Goal: Navigation & Orientation: Find specific page/section

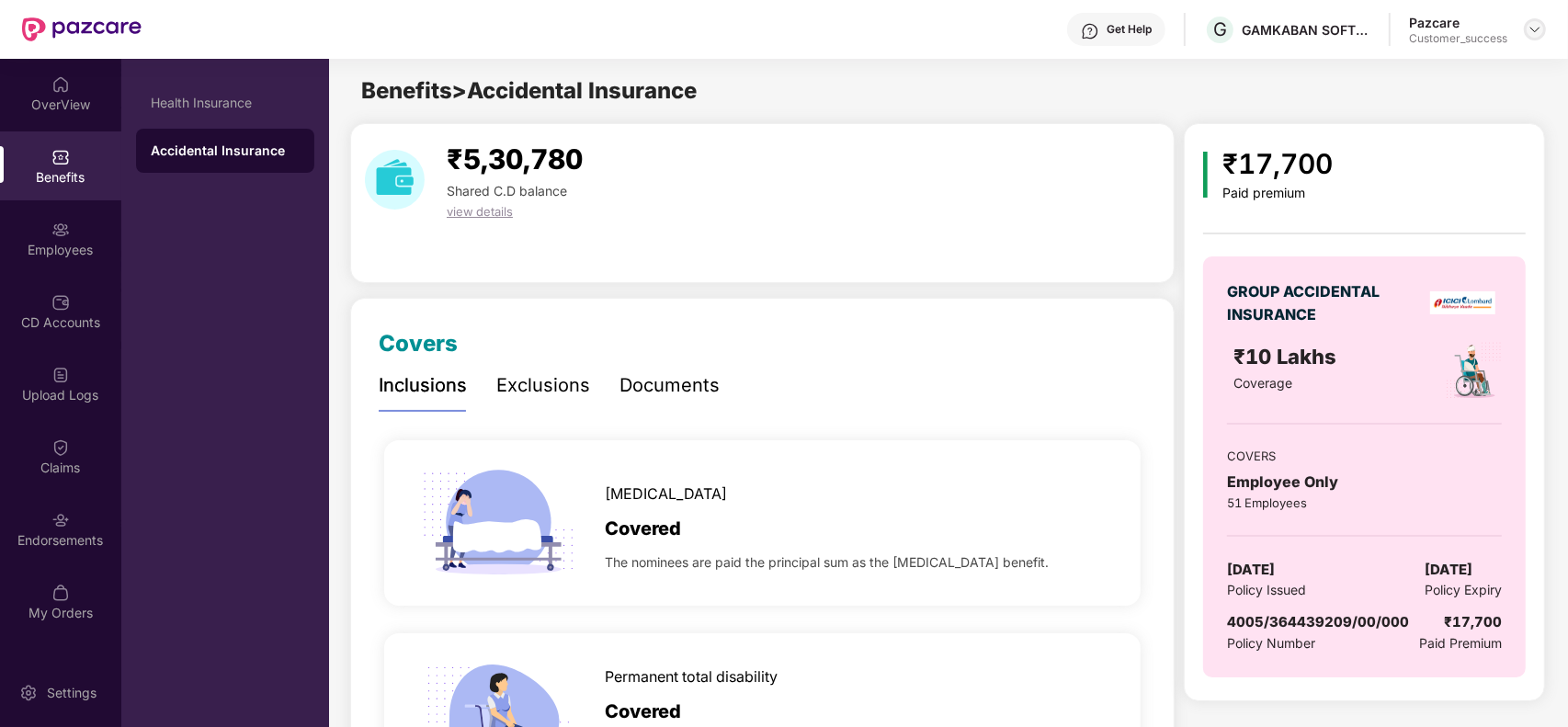
click at [1532, 32] on img at bounding box center [1535, 30] width 15 height 15
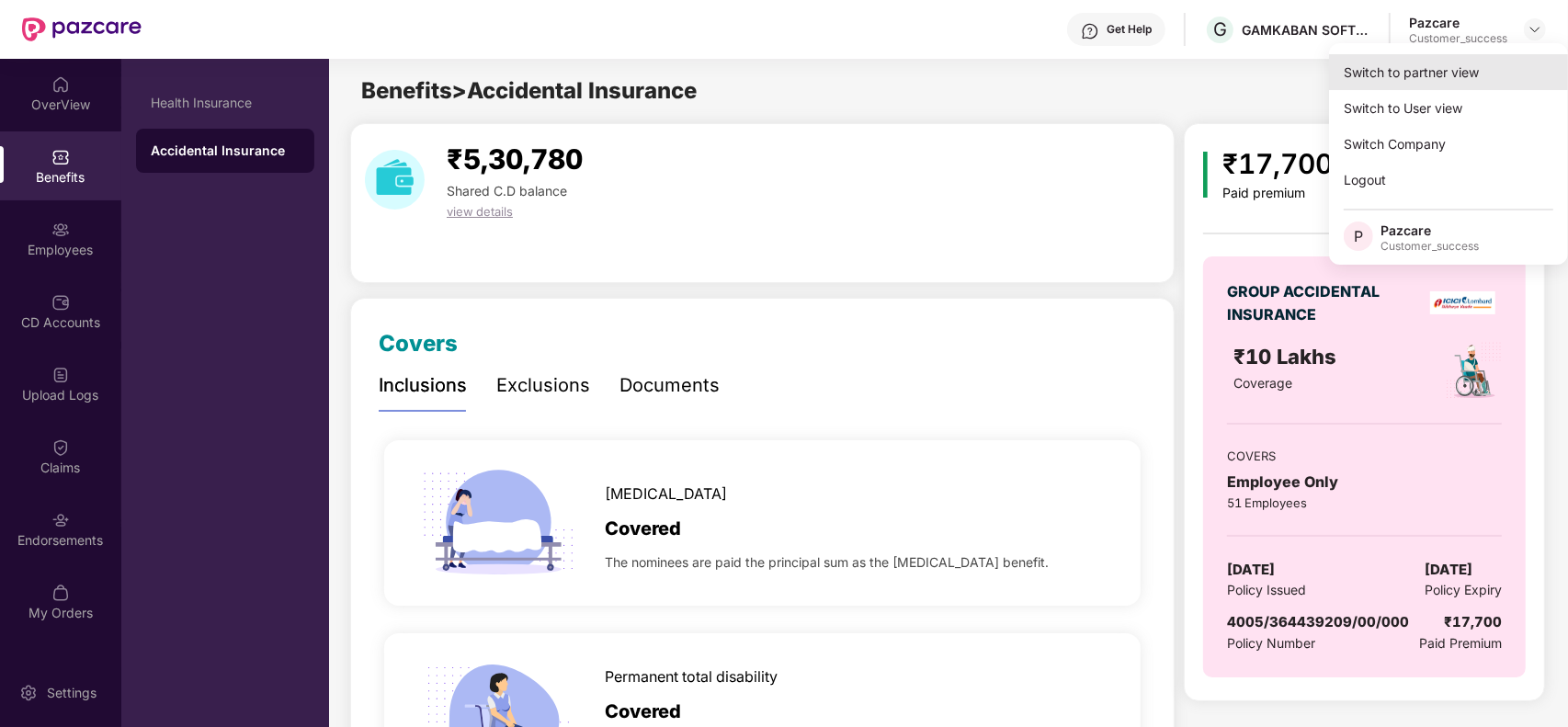
click at [1434, 62] on div "Switch to partner view" at bounding box center [1448, 72] width 239 height 36
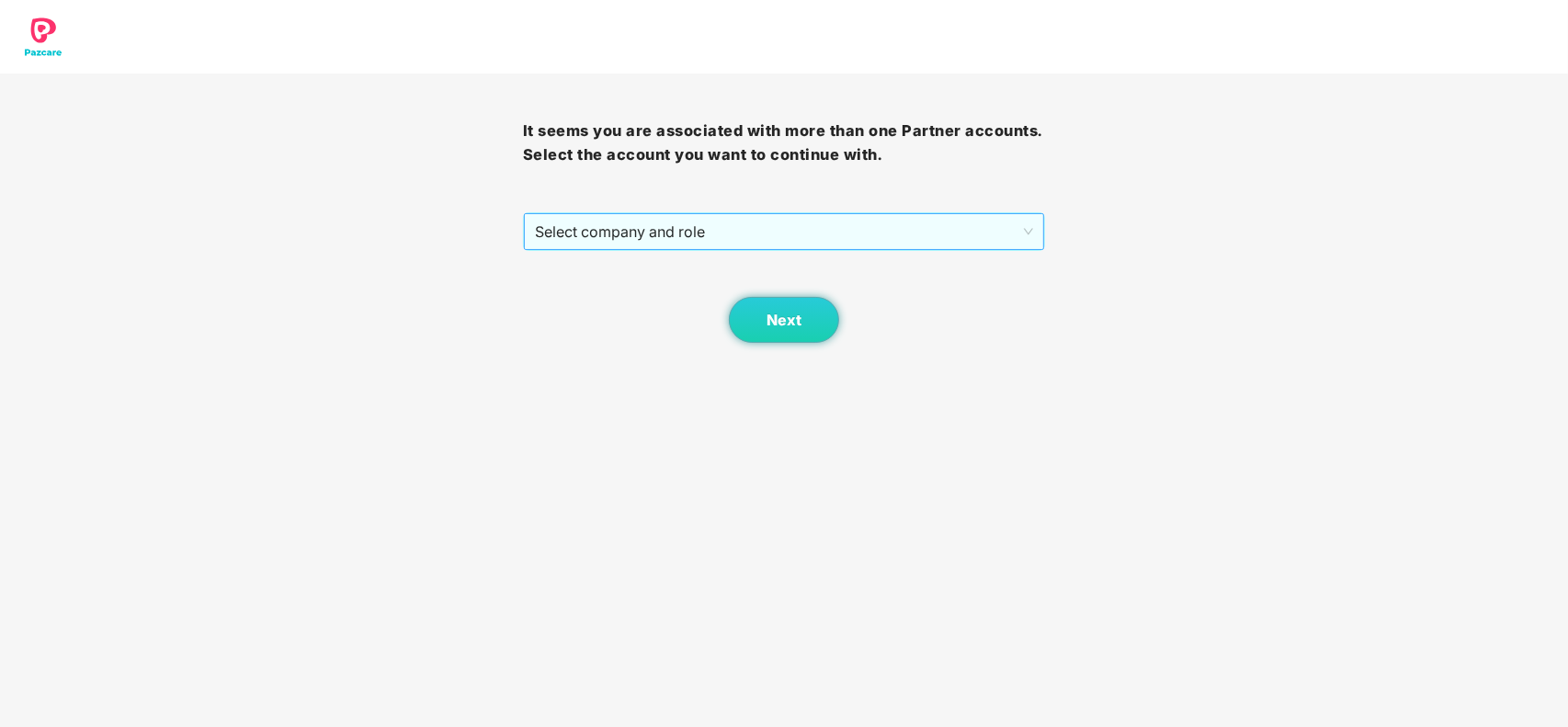
click at [816, 232] on span "Select company and role" at bounding box center [784, 232] width 499 height 35
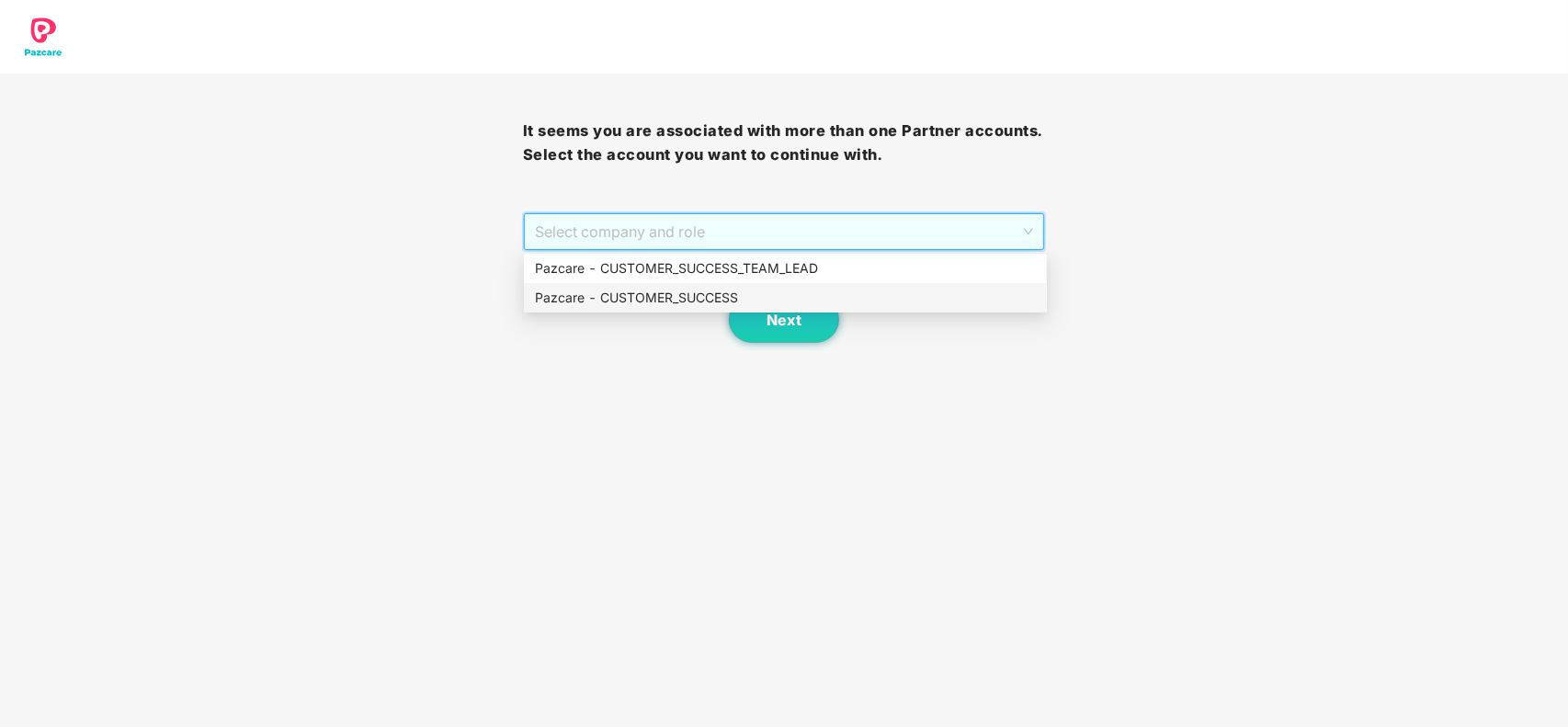
click at [713, 298] on div "Pazcare - CUSTOMER_SUCCESS" at bounding box center [785, 297] width 501 height 20
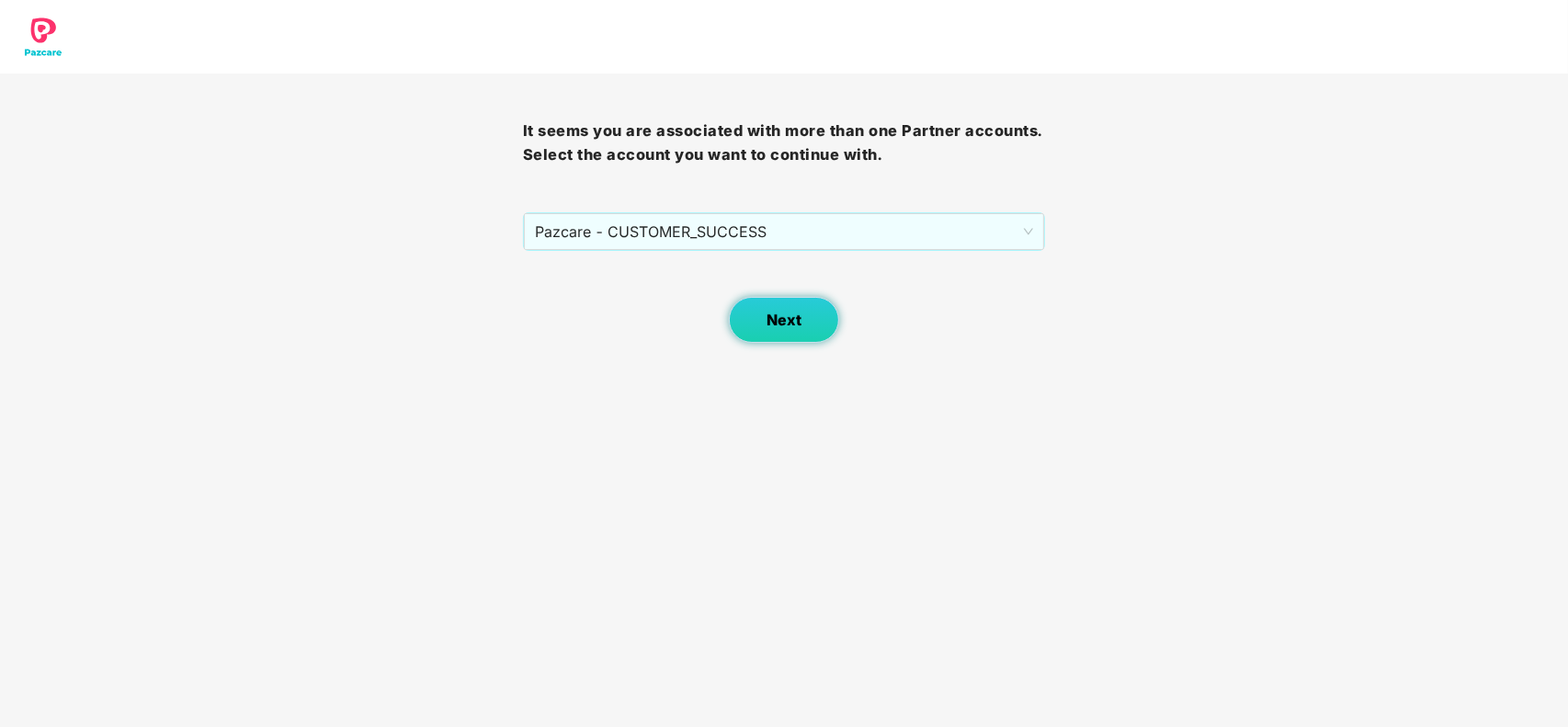
click at [784, 326] on span "Next" at bounding box center [784, 320] width 35 height 18
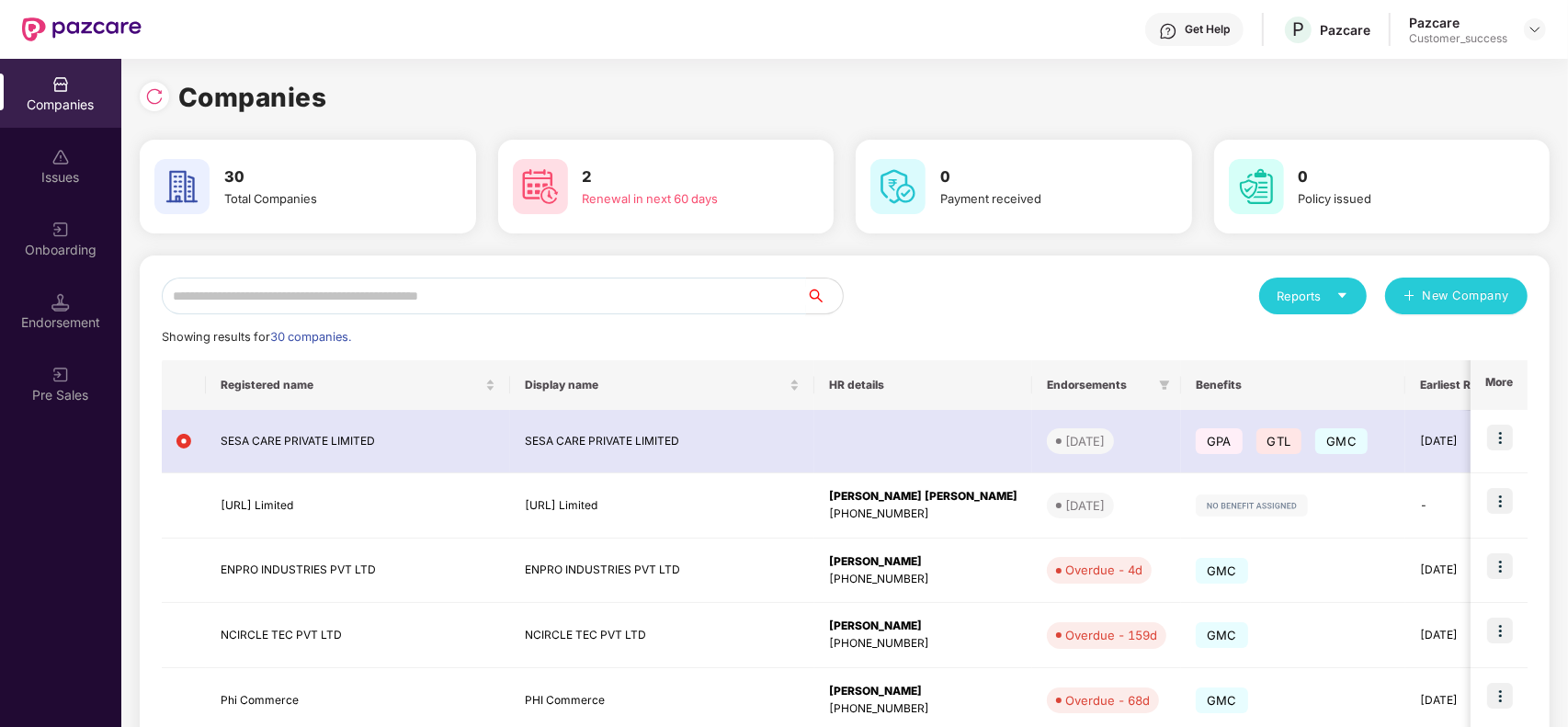
click at [526, 286] on input "text" at bounding box center [483, 296] width 644 height 37
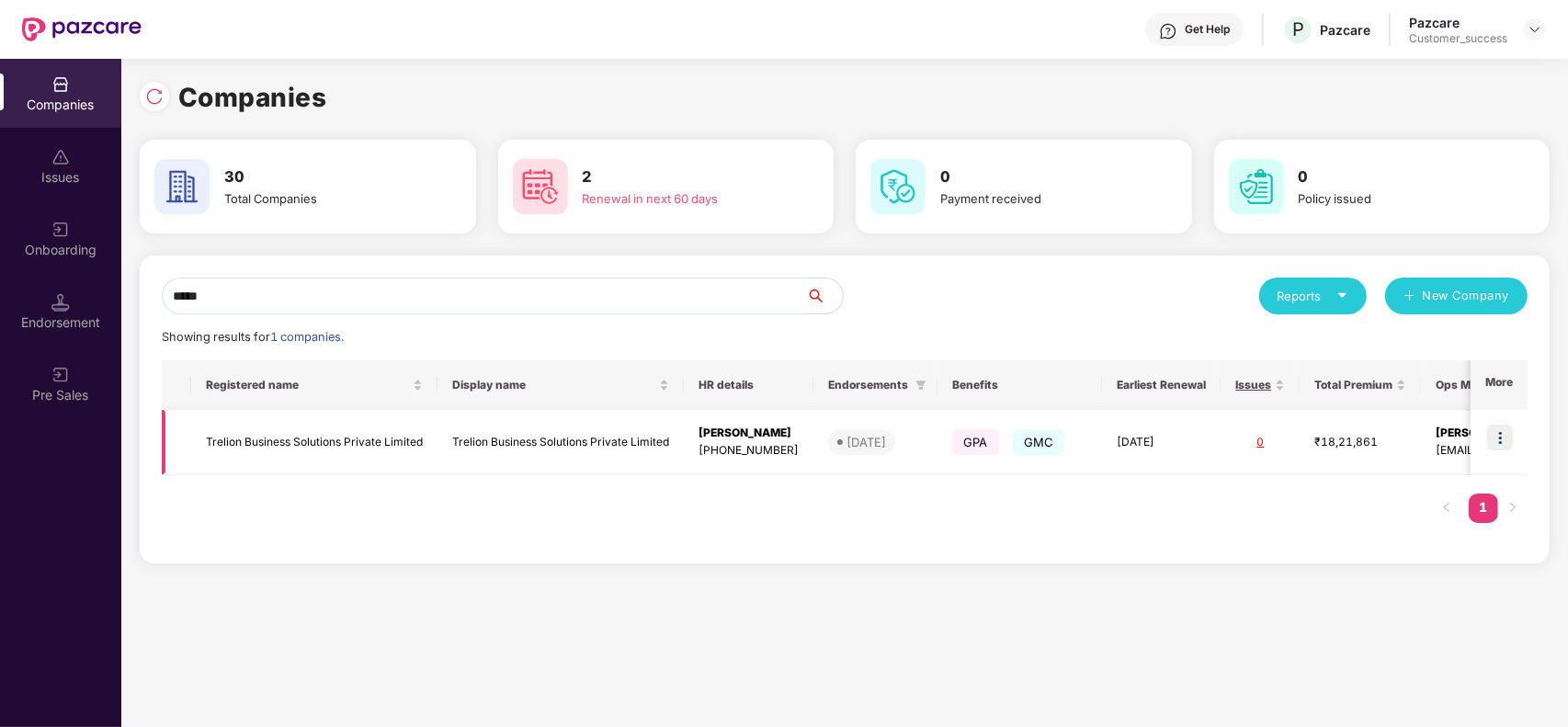
type input "*****"
click at [1496, 439] on img at bounding box center [1500, 437] width 26 height 26
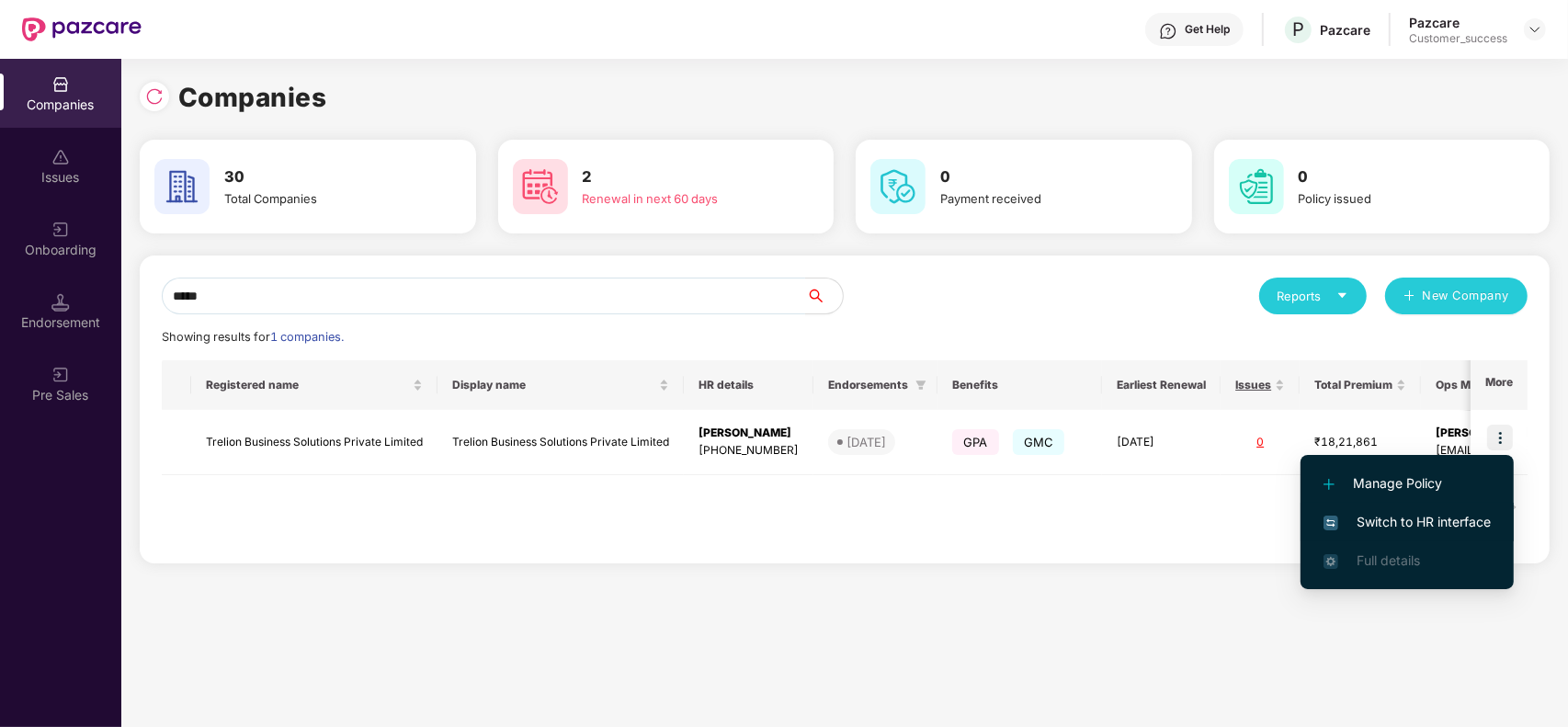
click at [1406, 519] on span "Switch to HR interface" at bounding box center [1406, 522] width 167 height 20
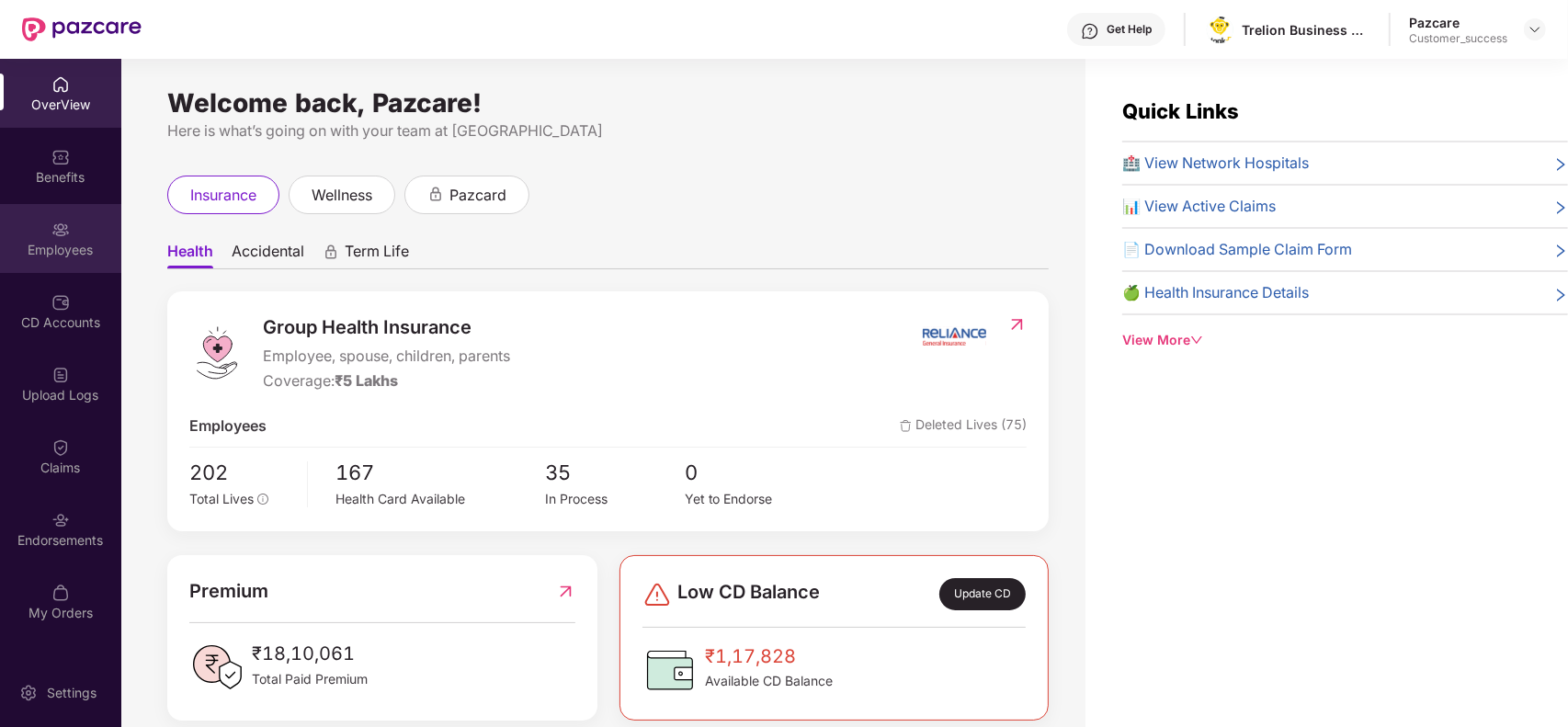
click at [74, 253] on div "Employees" at bounding box center [60, 250] width 121 height 18
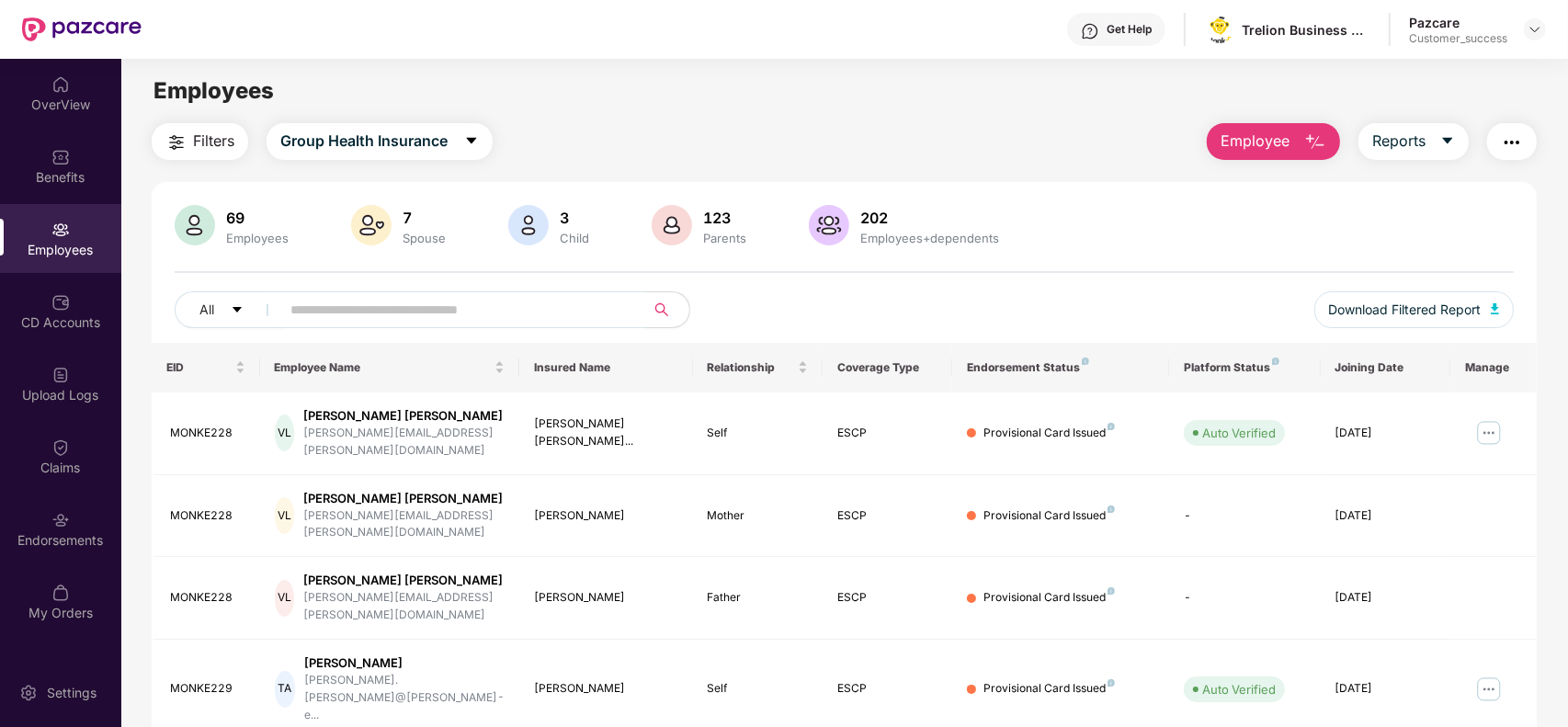
paste input "**********"
click at [467, 309] on input "text" at bounding box center [455, 309] width 330 height 28
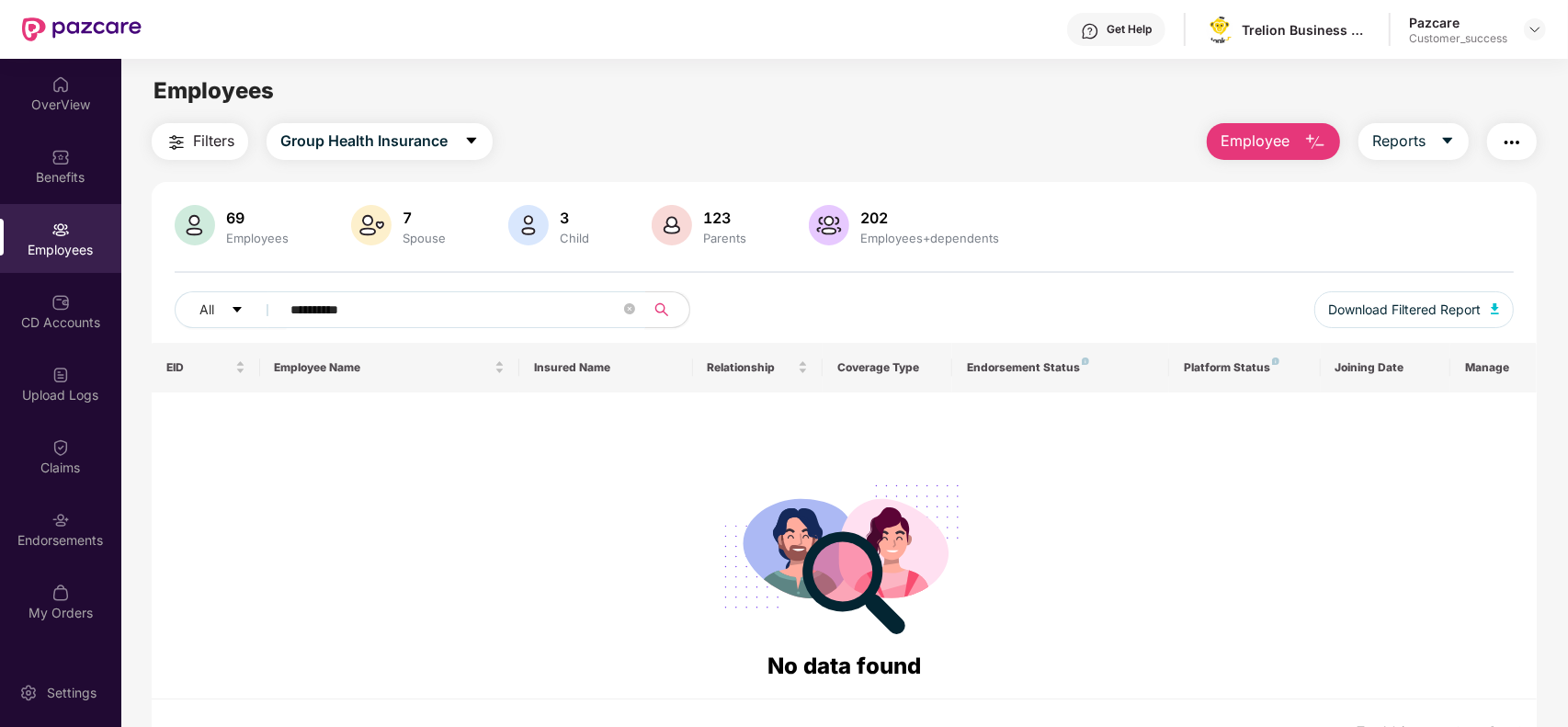
paste input "text"
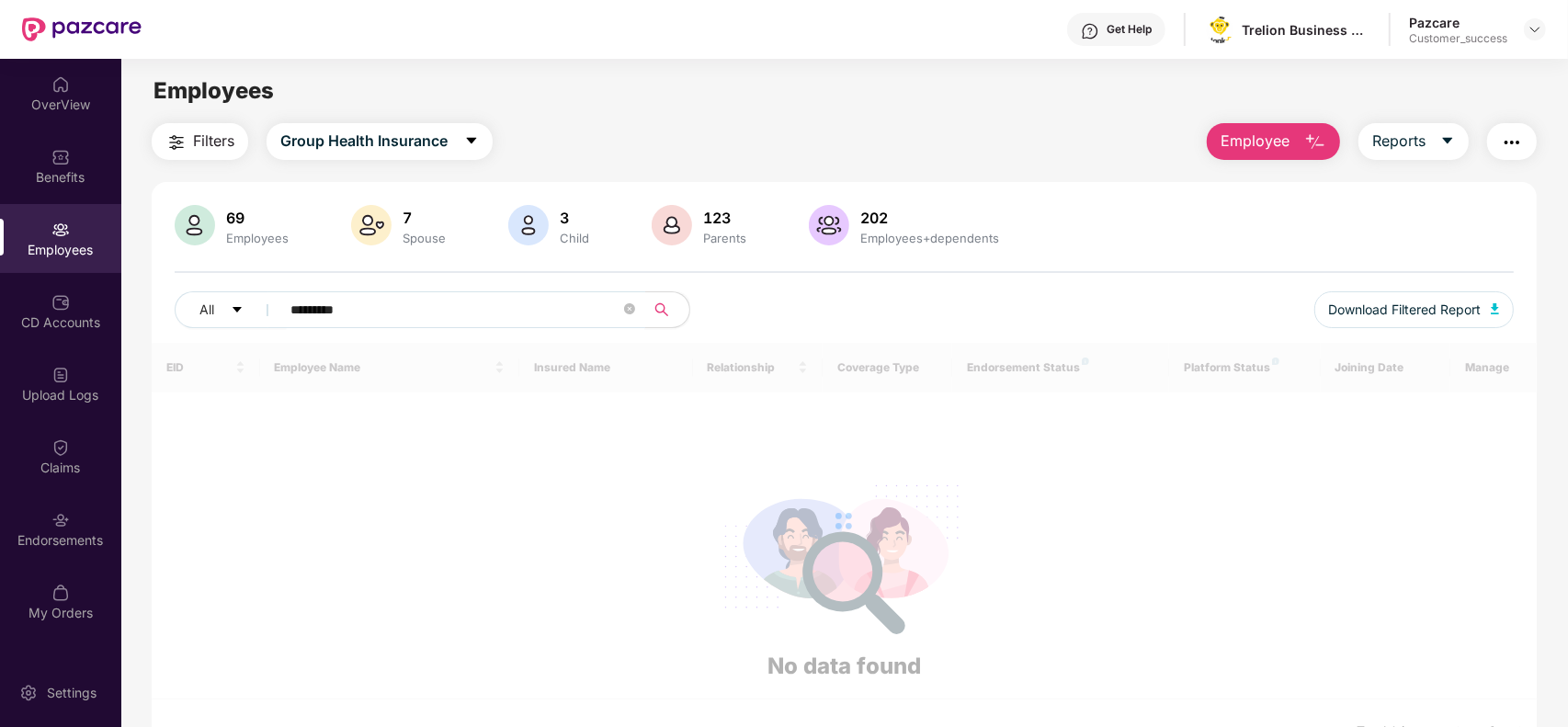
paste input "**********"
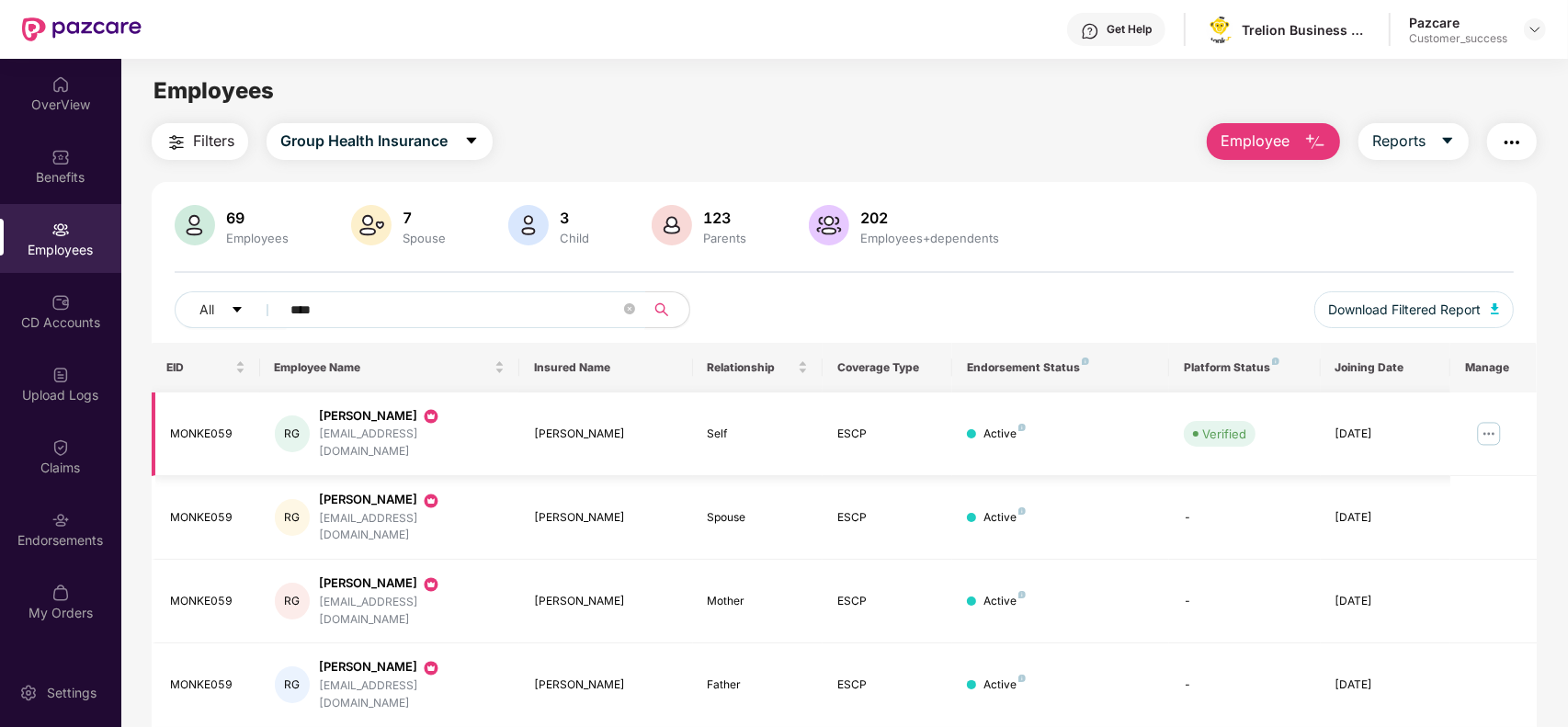
type input "****"
click at [1476, 418] on img at bounding box center [1489, 433] width 30 height 30
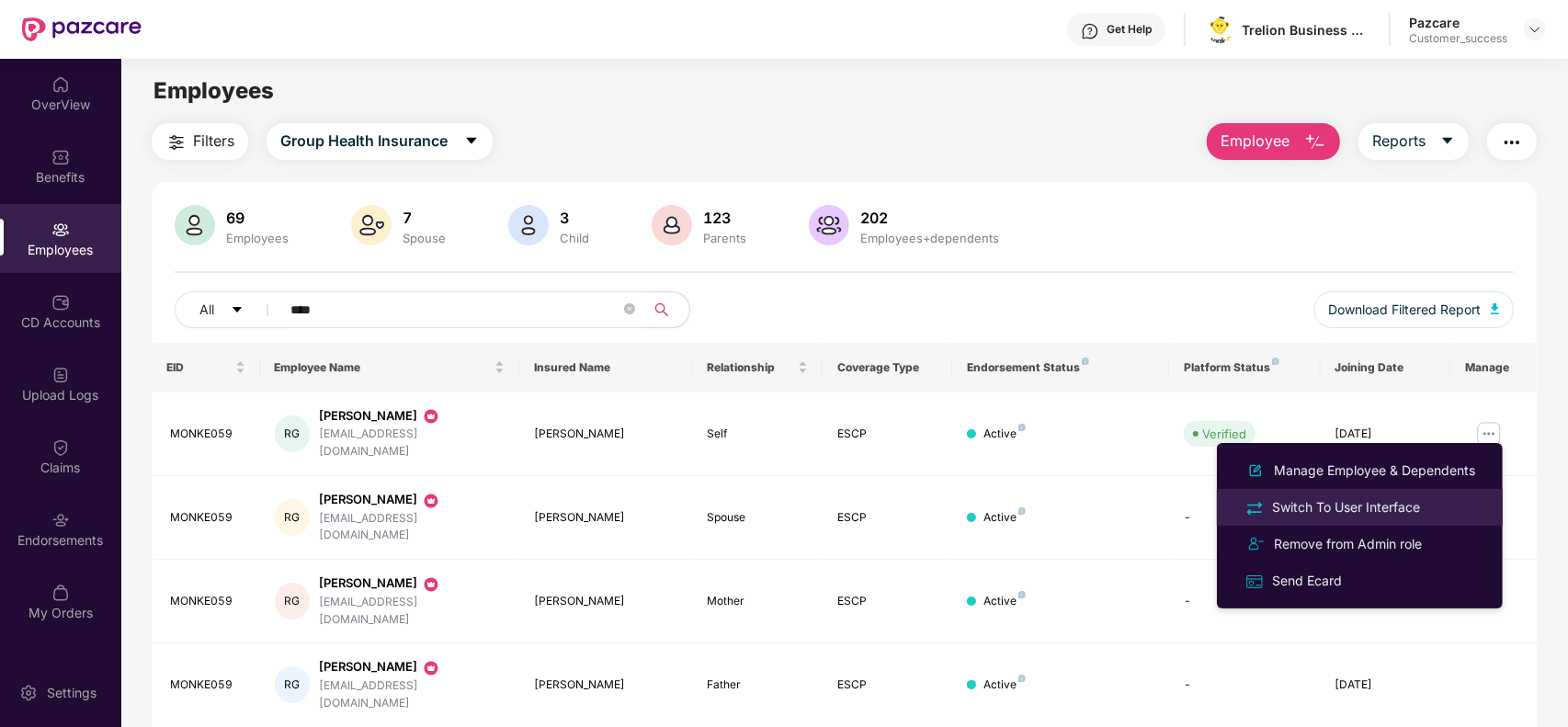
click at [1354, 503] on div "Switch To User Interface" at bounding box center [1345, 507] width 155 height 20
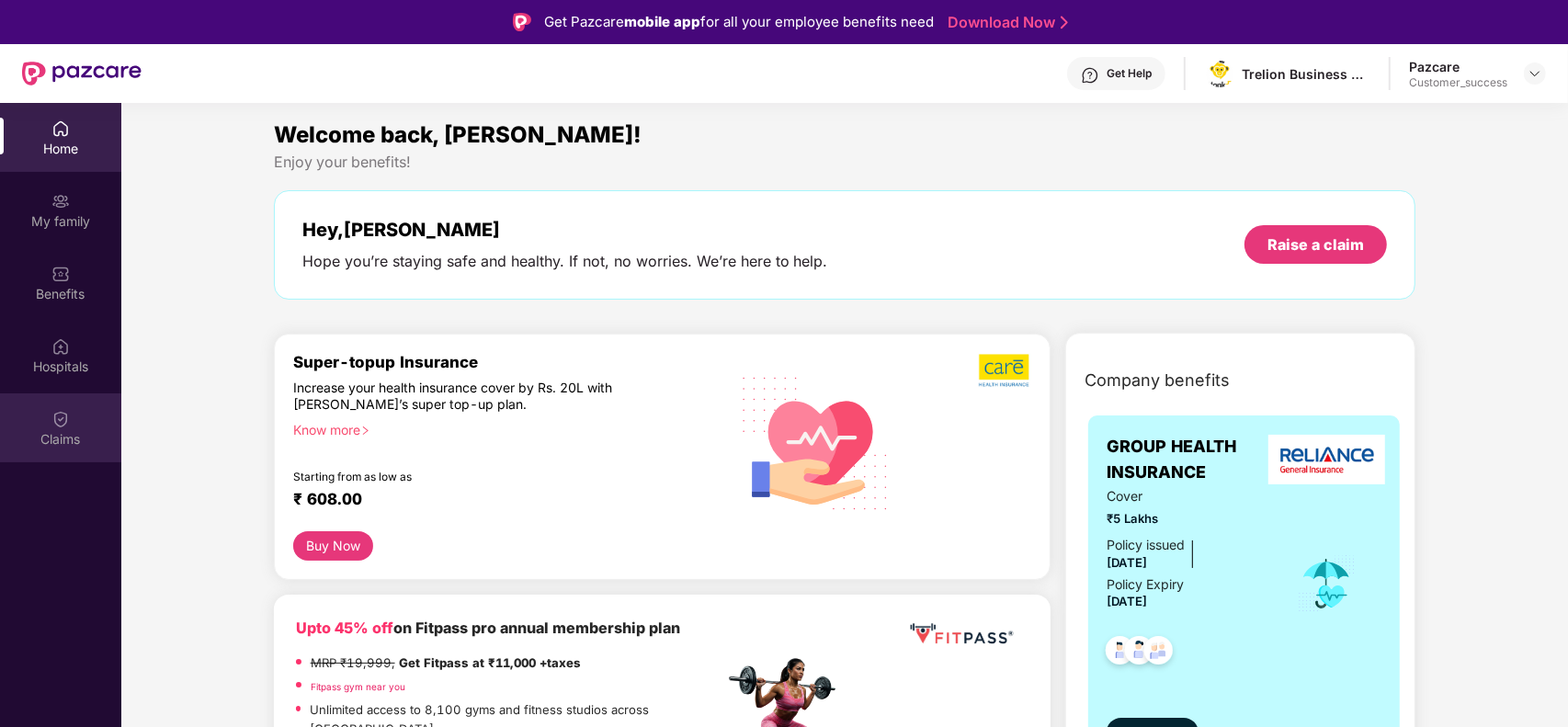
click at [60, 418] on img at bounding box center [61, 419] width 18 height 18
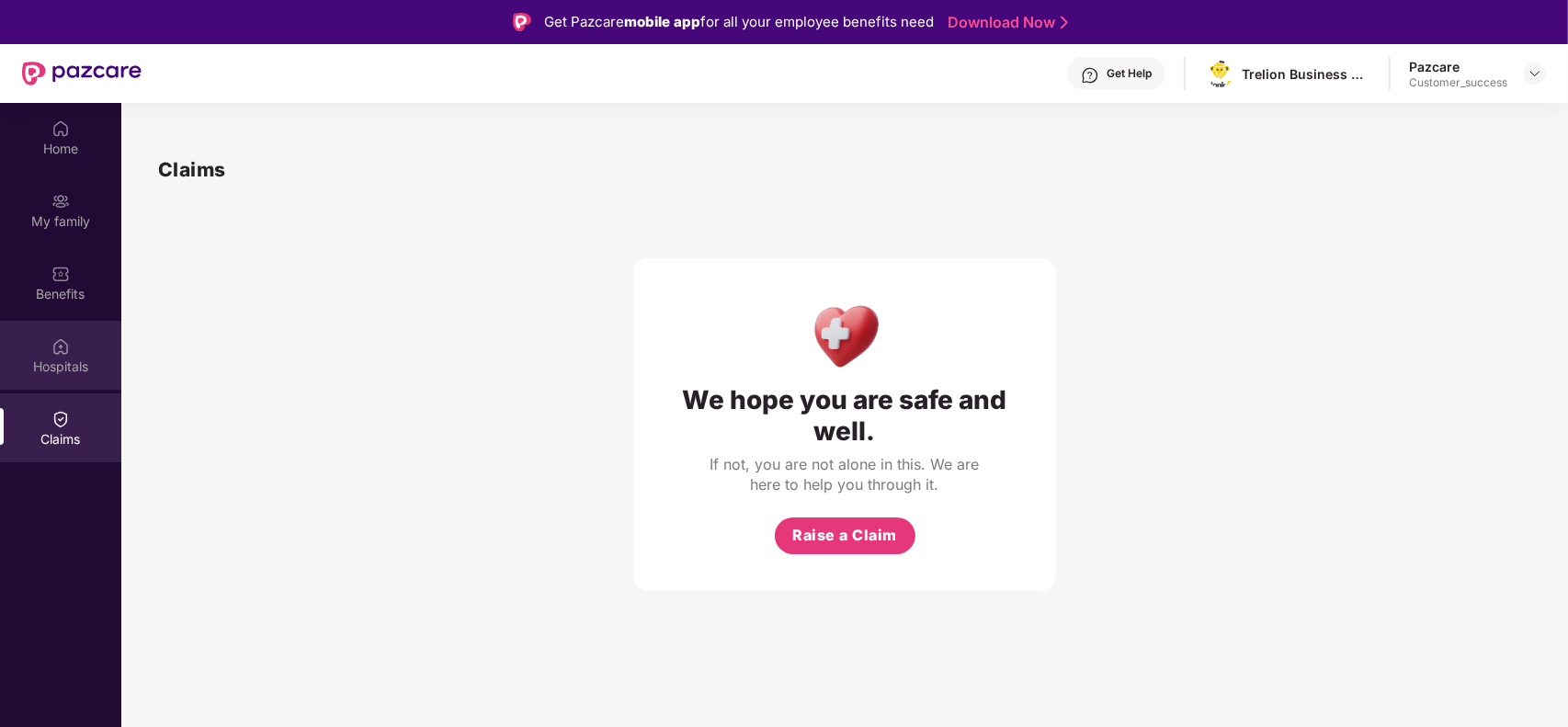
click at [65, 357] on div "Hospitals" at bounding box center [60, 367] width 121 height 18
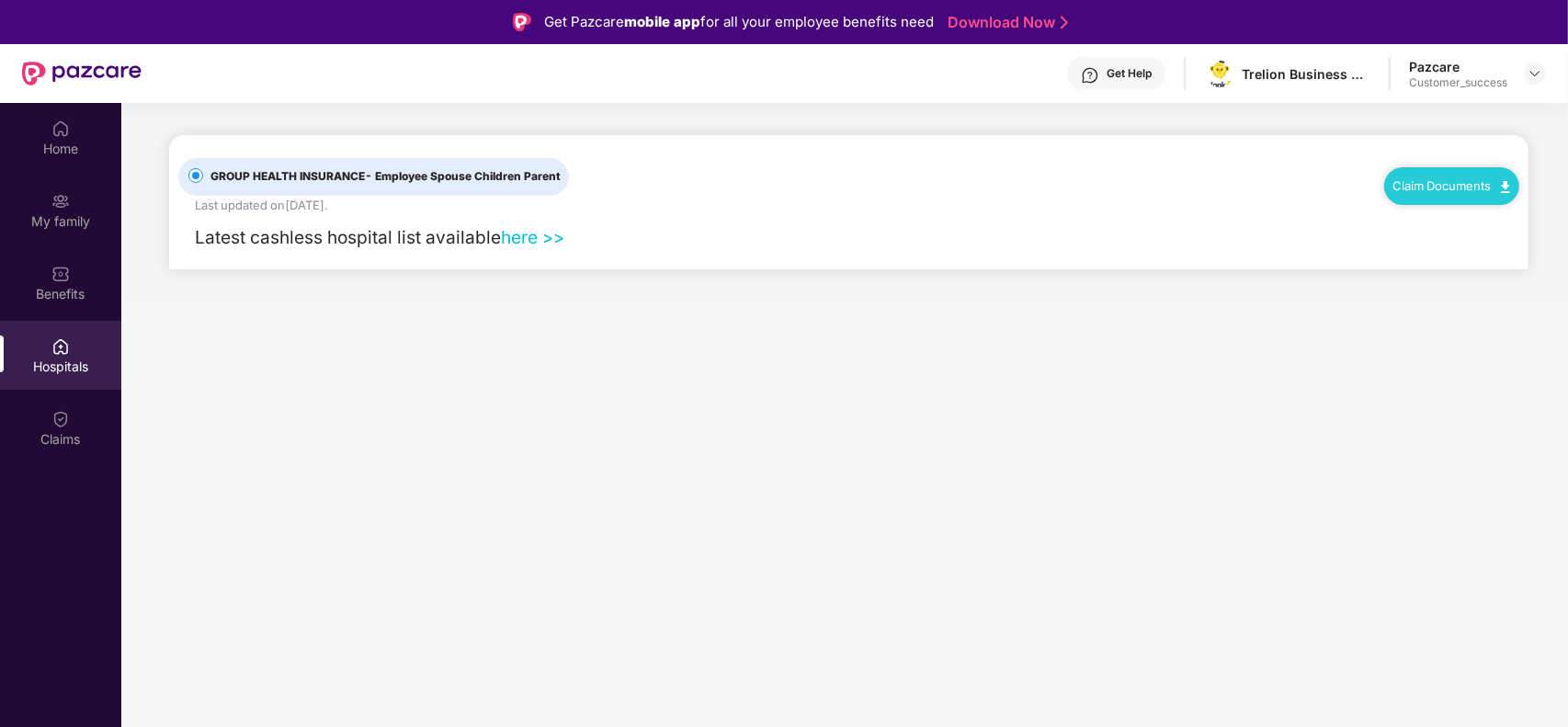
click at [1466, 187] on link "Claim Documents" at bounding box center [1452, 186] width 116 height 15
click at [1431, 223] on link "Claim Form" at bounding box center [1459, 218] width 119 height 40
click at [79, 222] on div "My family" at bounding box center [60, 222] width 121 height 18
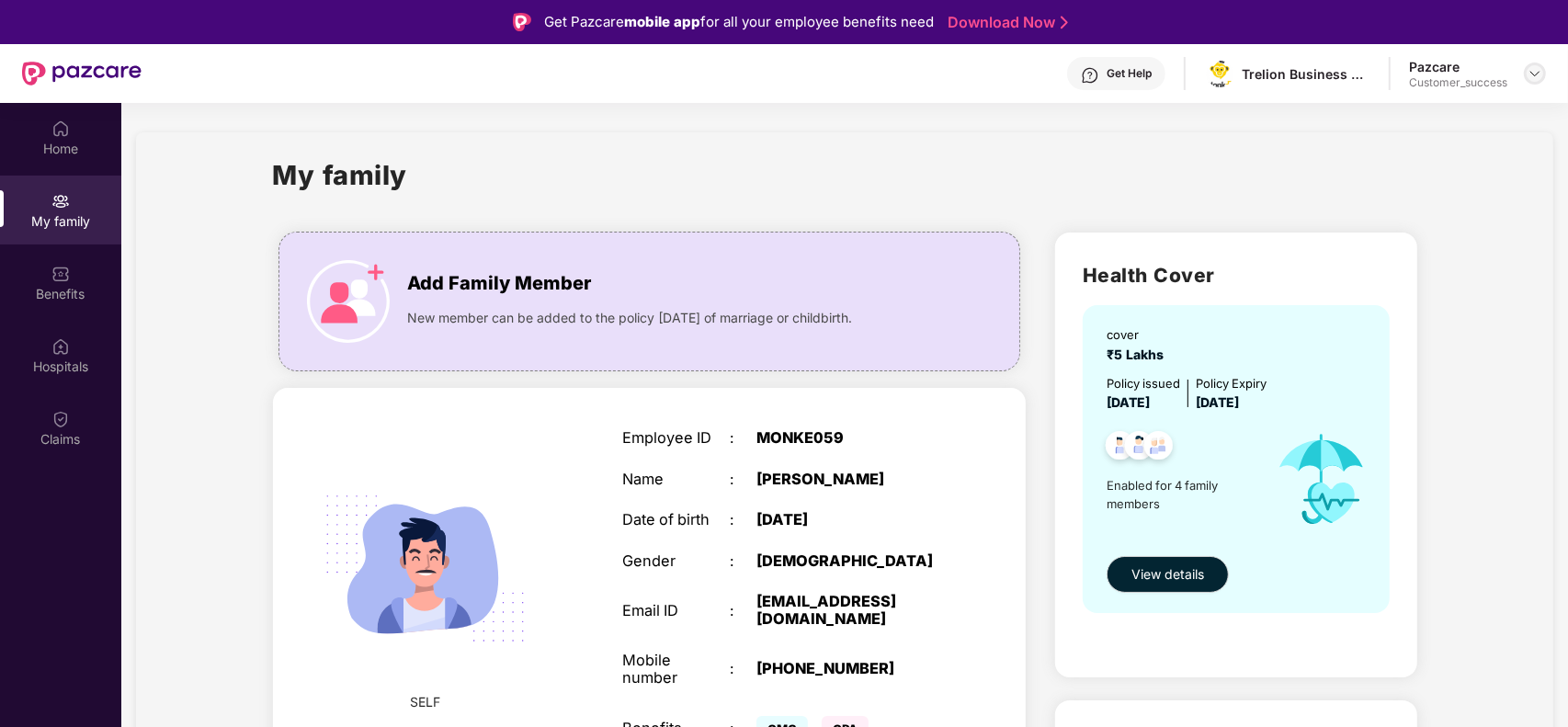
click at [1539, 77] on img at bounding box center [1535, 74] width 15 height 15
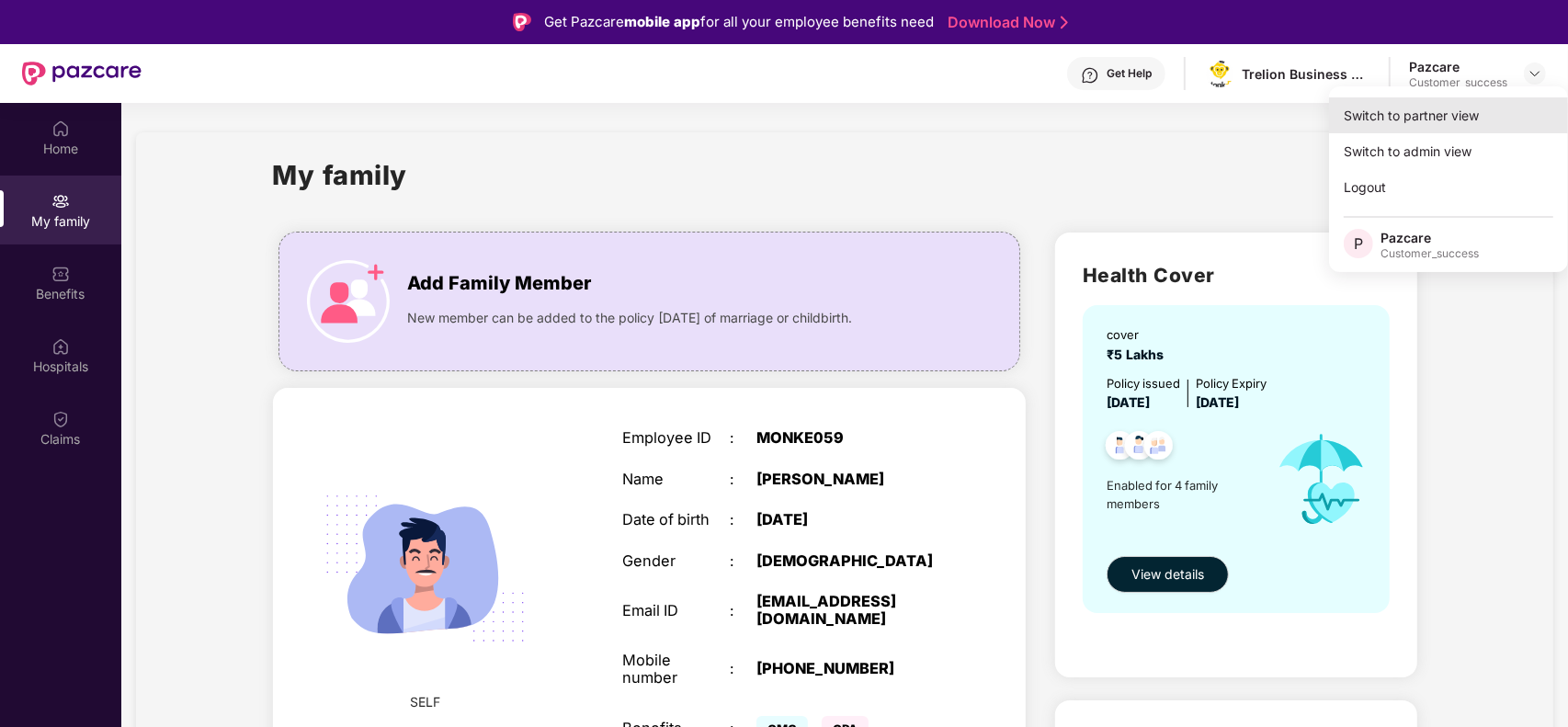
click at [1453, 120] on div "Switch to partner view" at bounding box center [1448, 115] width 239 height 36
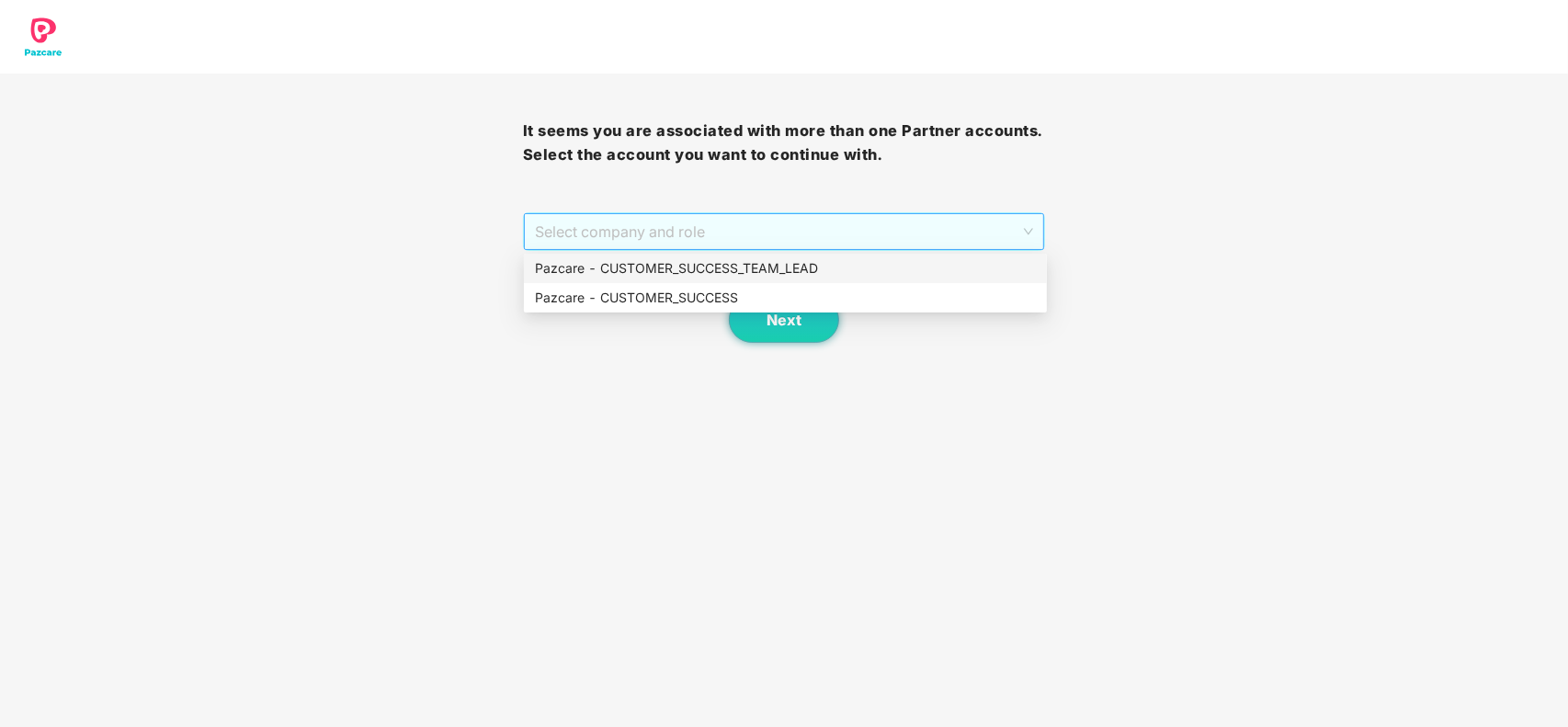
click at [847, 235] on span "Select company and role" at bounding box center [784, 232] width 499 height 35
click at [729, 300] on div "Pazcare - CUSTOMER_SUCCESS" at bounding box center [785, 297] width 501 height 20
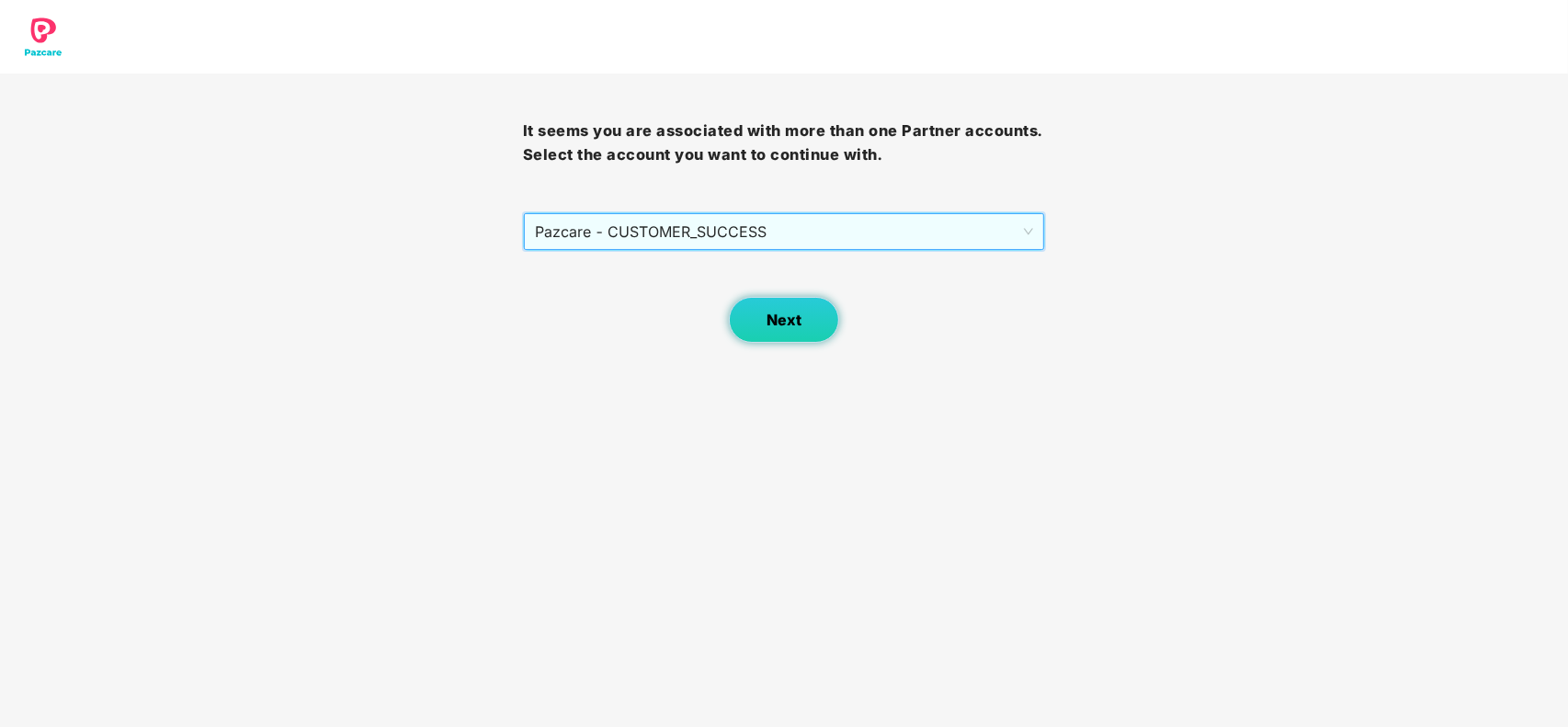
click at [792, 333] on button "Next" at bounding box center [784, 320] width 110 height 46
